Goal: Task Accomplishment & Management: Use online tool/utility

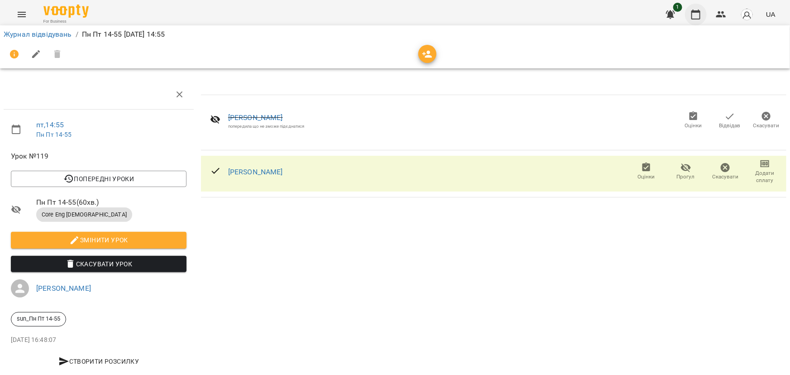
click at [695, 13] on icon "button" at bounding box center [696, 14] width 11 height 11
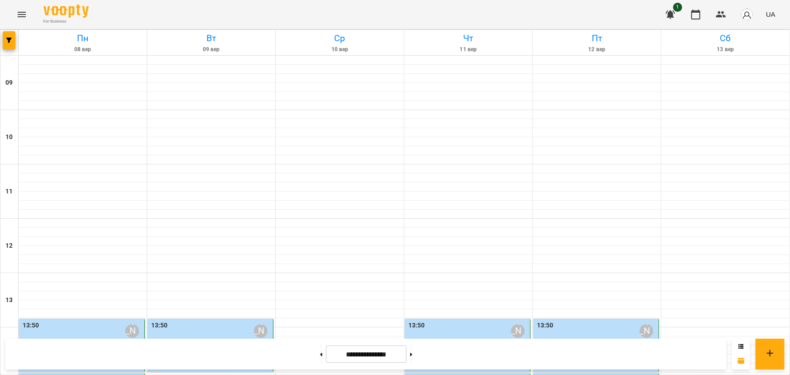
scroll to position [168, 0]
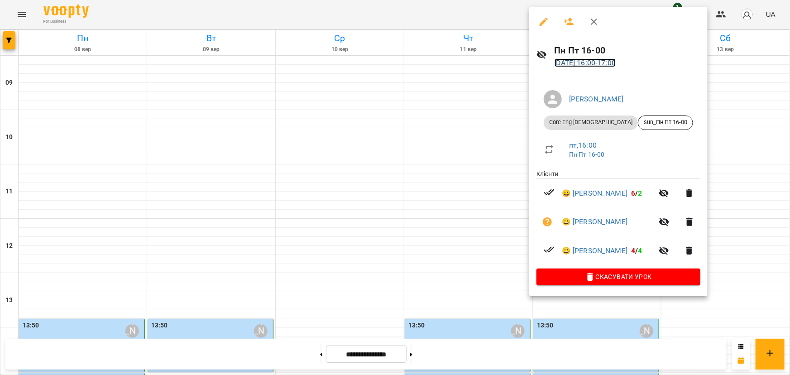
click at [616, 62] on link "[DATE] 16:00 - 17:00" at bounding box center [586, 62] width 62 height 9
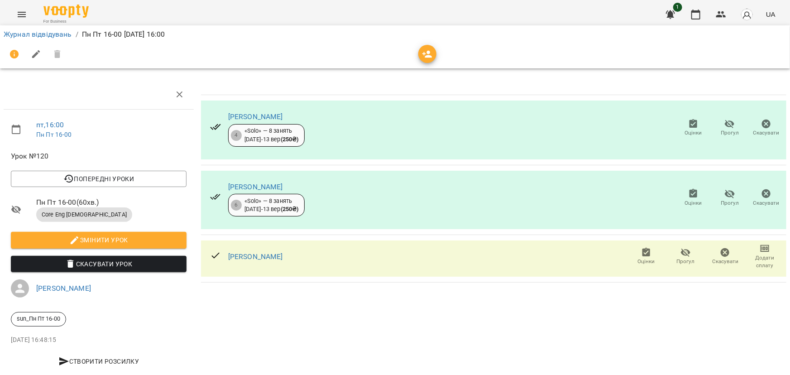
click at [283, 261] on div "[PERSON_NAME]" at bounding box center [255, 256] width 55 height 11
click at [283, 258] on link "[PERSON_NAME]" at bounding box center [255, 256] width 55 height 9
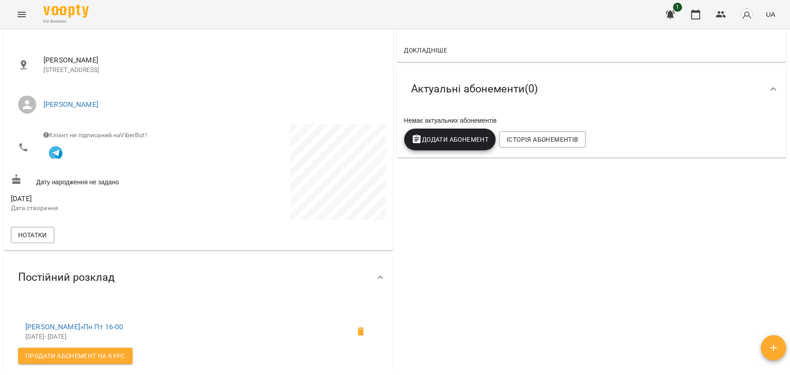
scroll to position [82, 0]
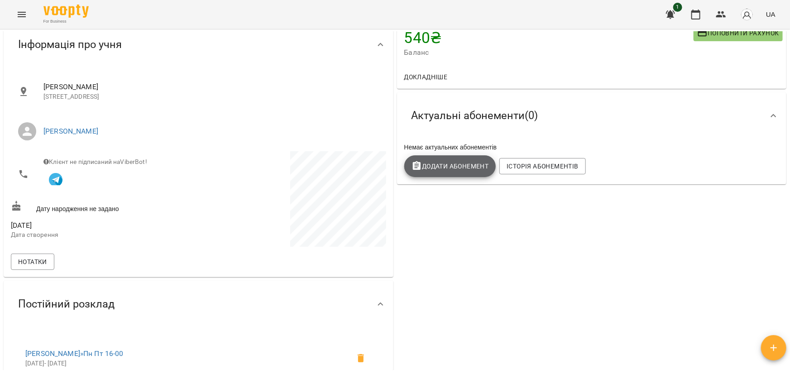
click at [458, 168] on span "Додати Абонемент" at bounding box center [450, 166] width 77 height 11
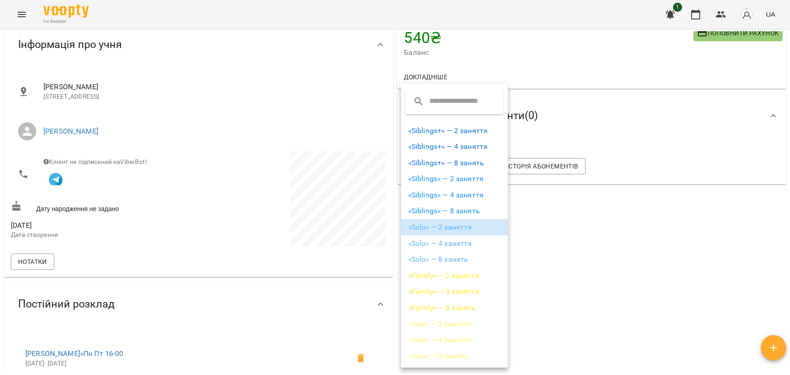
click at [458, 229] on li "«Solo» — 2 заняття" at bounding box center [454, 227] width 107 height 16
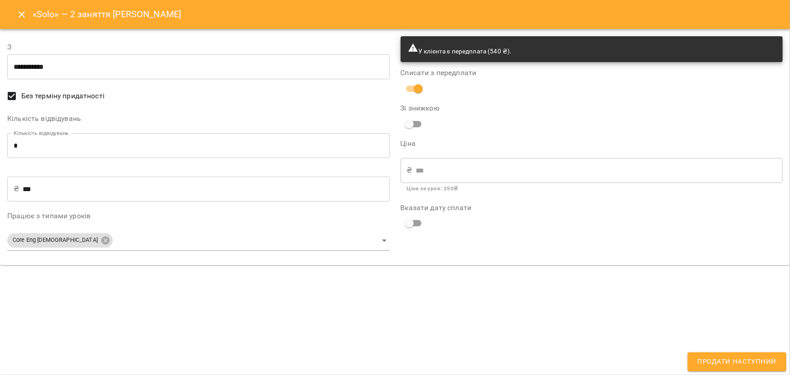
type input "**********"
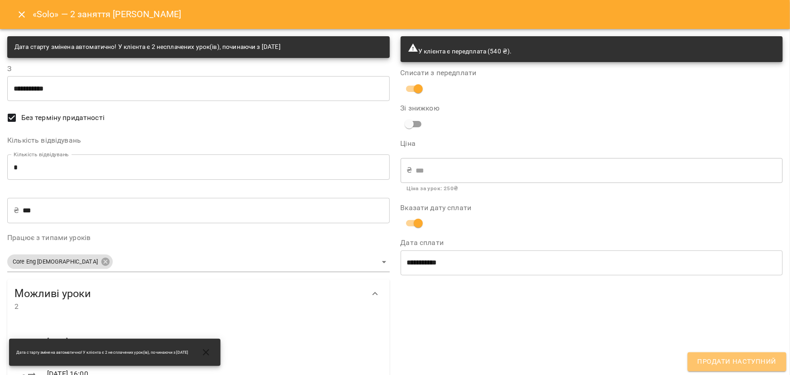
click at [746, 356] on span "Продати наступний" at bounding box center [737, 362] width 79 height 12
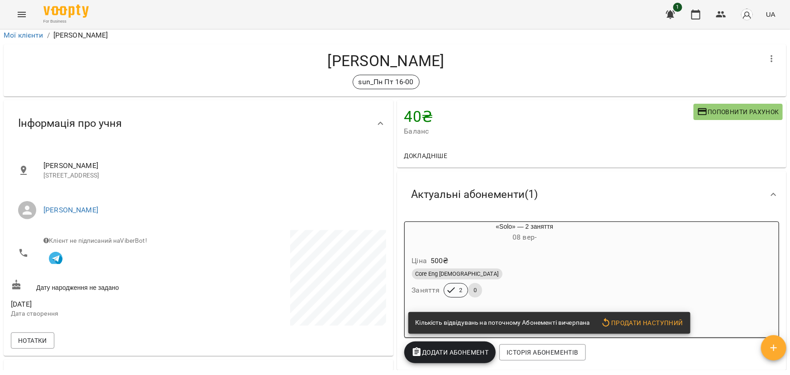
scroll to position [0, 0]
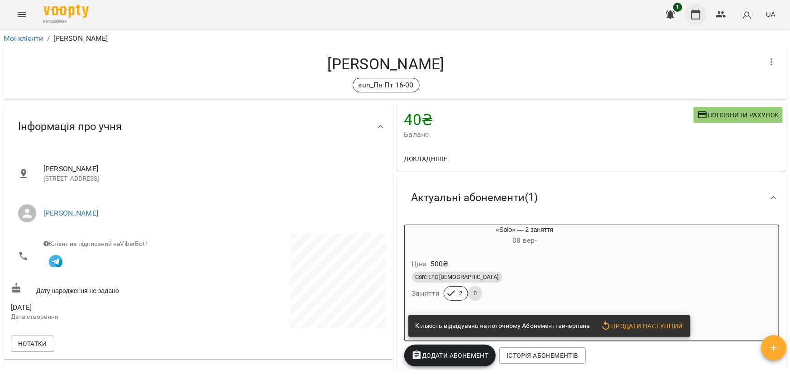
click at [701, 16] on icon "button" at bounding box center [696, 15] width 9 height 10
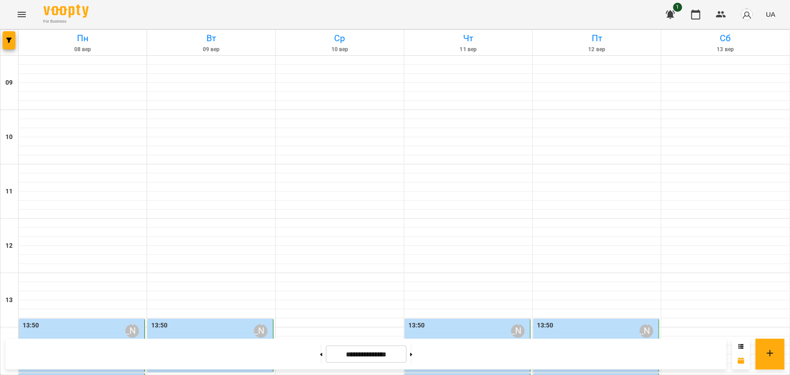
scroll to position [371, 0]
